Goal: Book appointment/travel/reservation

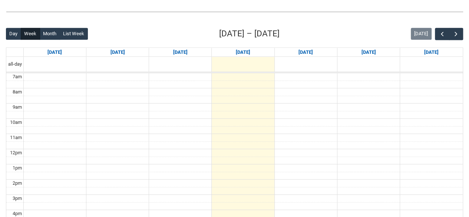
scroll to position [167, 0]
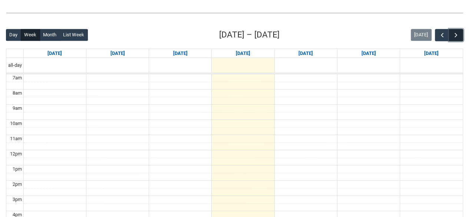
click at [457, 39] on button "button" at bounding box center [456, 35] width 14 height 12
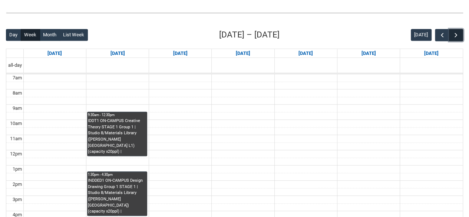
click at [457, 39] on button "button" at bounding box center [456, 35] width 14 height 12
drag, startPoint x: 457, startPoint y: 39, endPoint x: 231, endPoint y: 68, distance: 228.1
click at [231, 68] on div "Day Week Month List Week [DATE] – [DATE] [DATE] [DATE] [DATE] [DATE] [DATE] [DA…" at bounding box center [234, 173] width 457 height 289
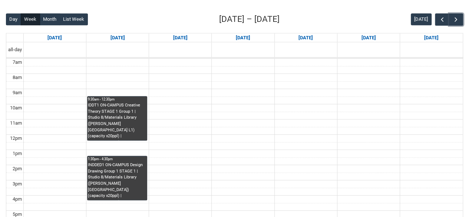
scroll to position [182, 0]
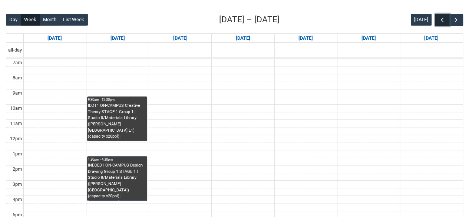
click at [446, 17] on span "button" at bounding box center [442, 19] width 7 height 7
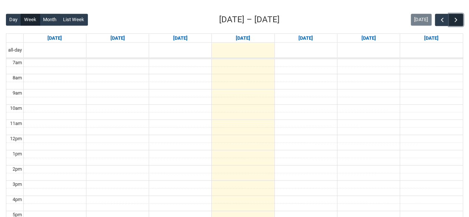
click at [456, 16] on span "button" at bounding box center [455, 19] width 7 height 7
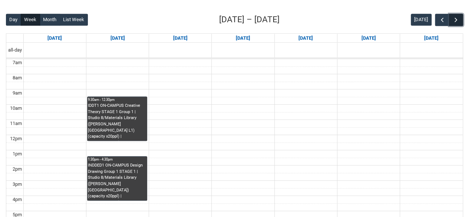
click at [456, 16] on span "button" at bounding box center [455, 19] width 7 height 7
click at [458, 16] on span "button" at bounding box center [455, 19] width 7 height 7
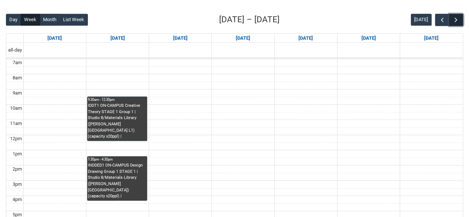
click at [458, 16] on span "button" at bounding box center [455, 19] width 7 height 7
click at [442, 17] on span "button" at bounding box center [442, 19] width 7 height 7
